Goal: Obtain resource: Download file/media

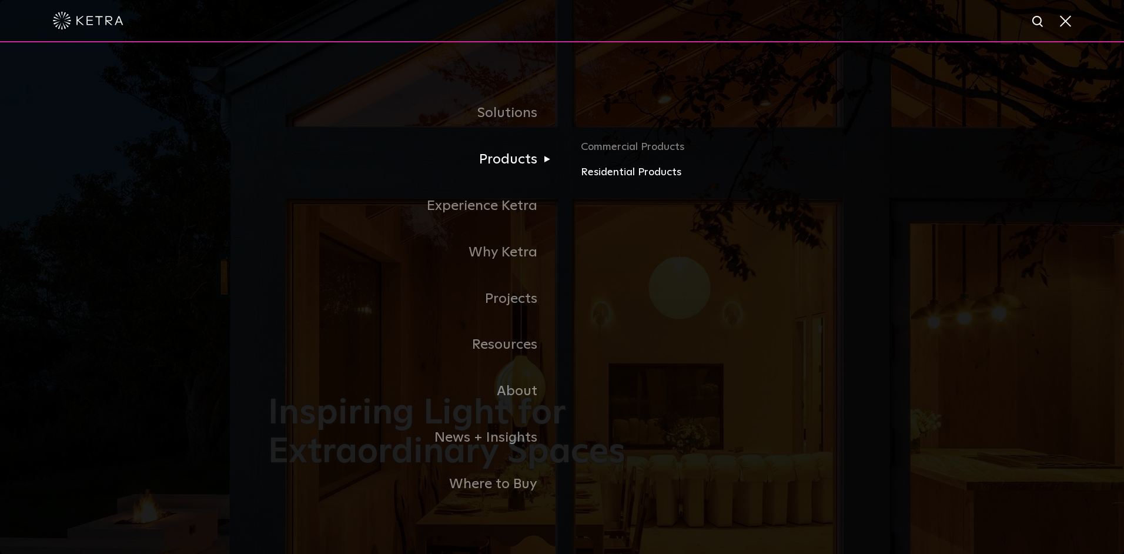
click at [620, 172] on link "Residential Products" at bounding box center [718, 172] width 275 height 17
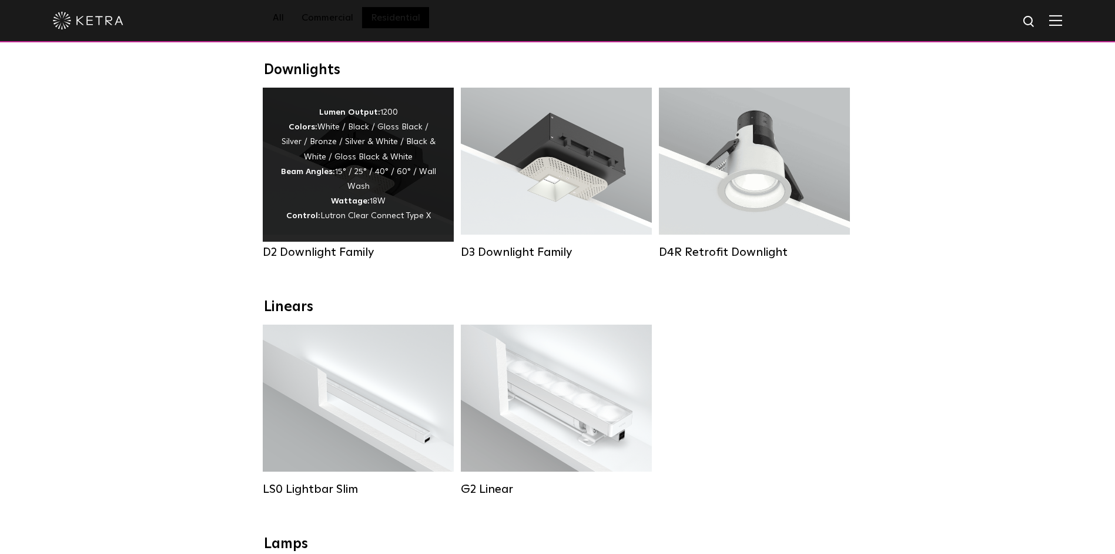
scroll to position [176, 0]
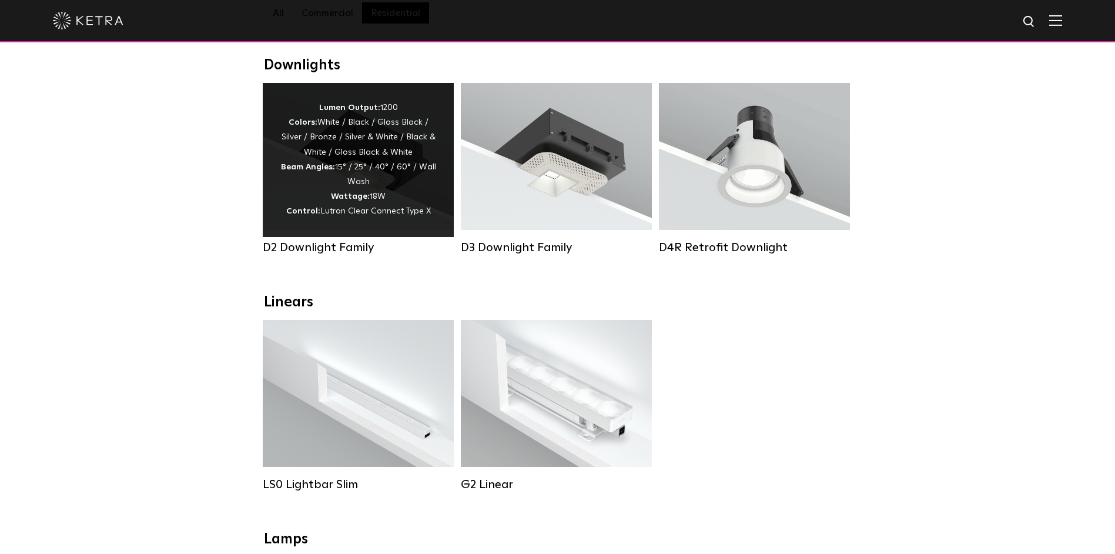
click at [367, 169] on div "Lumen Output: 1200 Colors: White / Black / Gloss Black / Silver / Bronze / Silv…" at bounding box center [358, 160] width 156 height 119
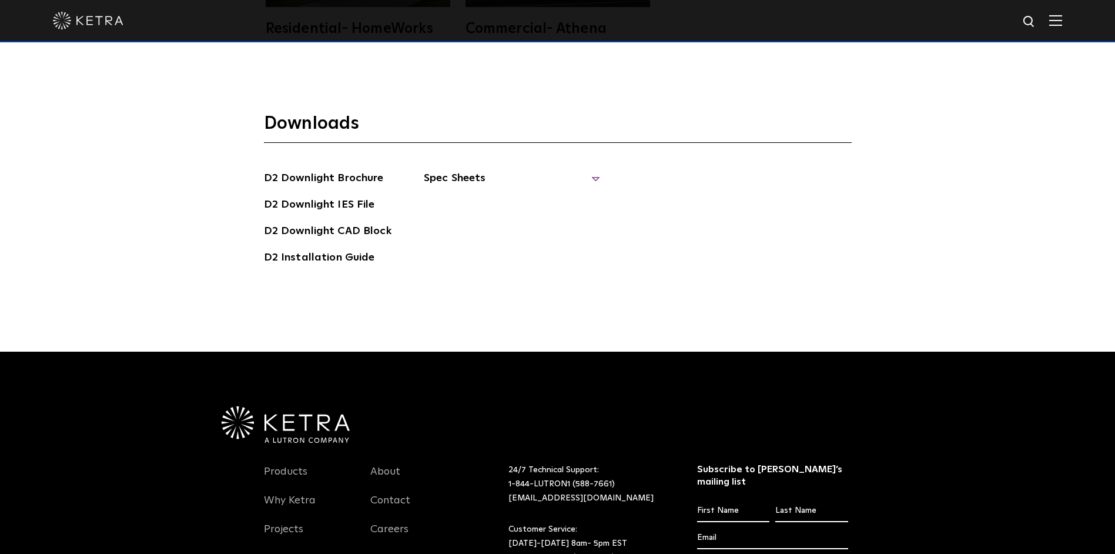
scroll to position [3468, 0]
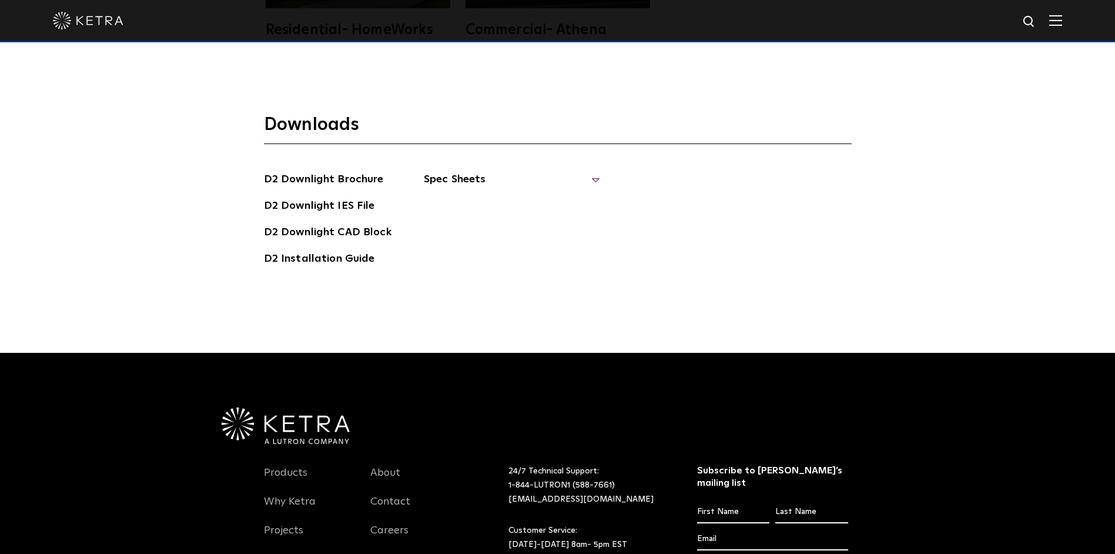
click at [594, 171] on span "Spec Sheets" at bounding box center [512, 184] width 176 height 26
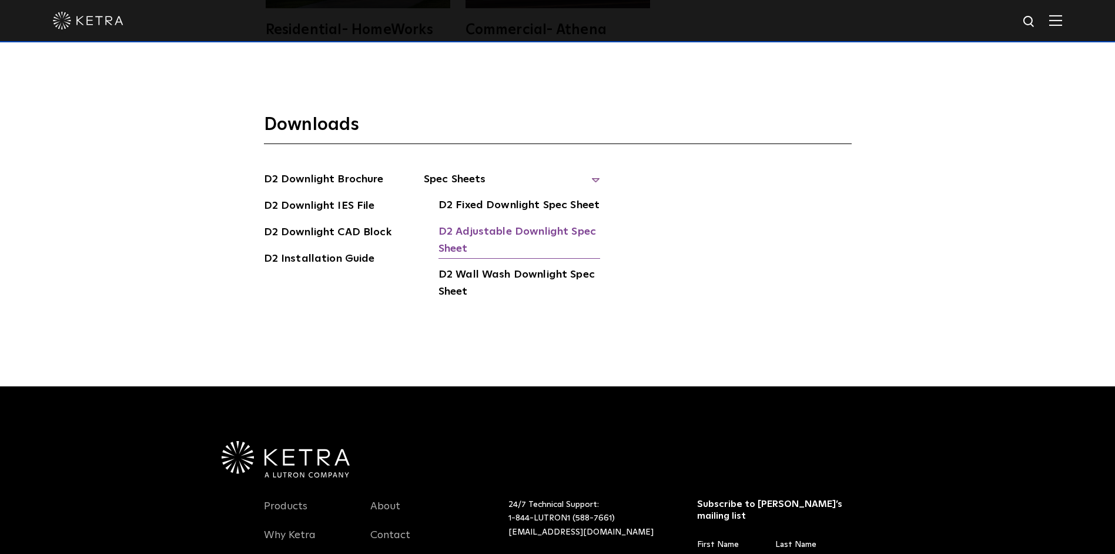
click at [466, 223] on link "D2 Adjustable Downlight Spec Sheet" at bounding box center [519, 241] width 162 height 36
